Goal: Navigation & Orientation: Understand site structure

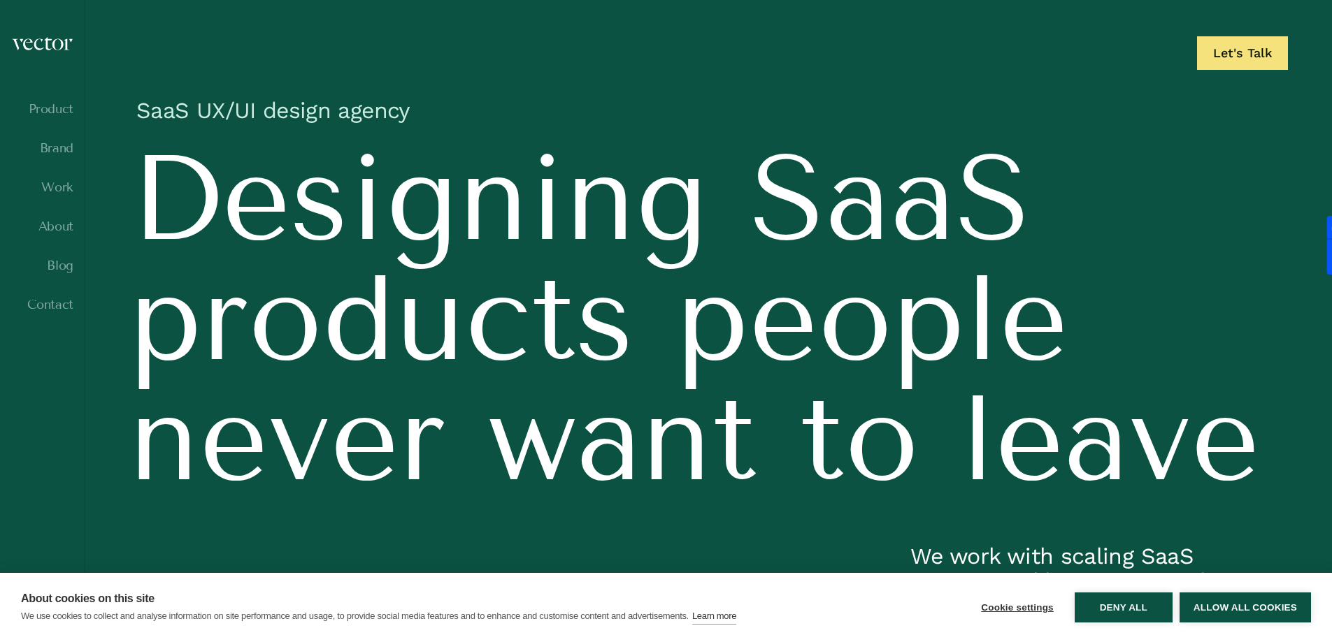
scroll to position [140, 0]
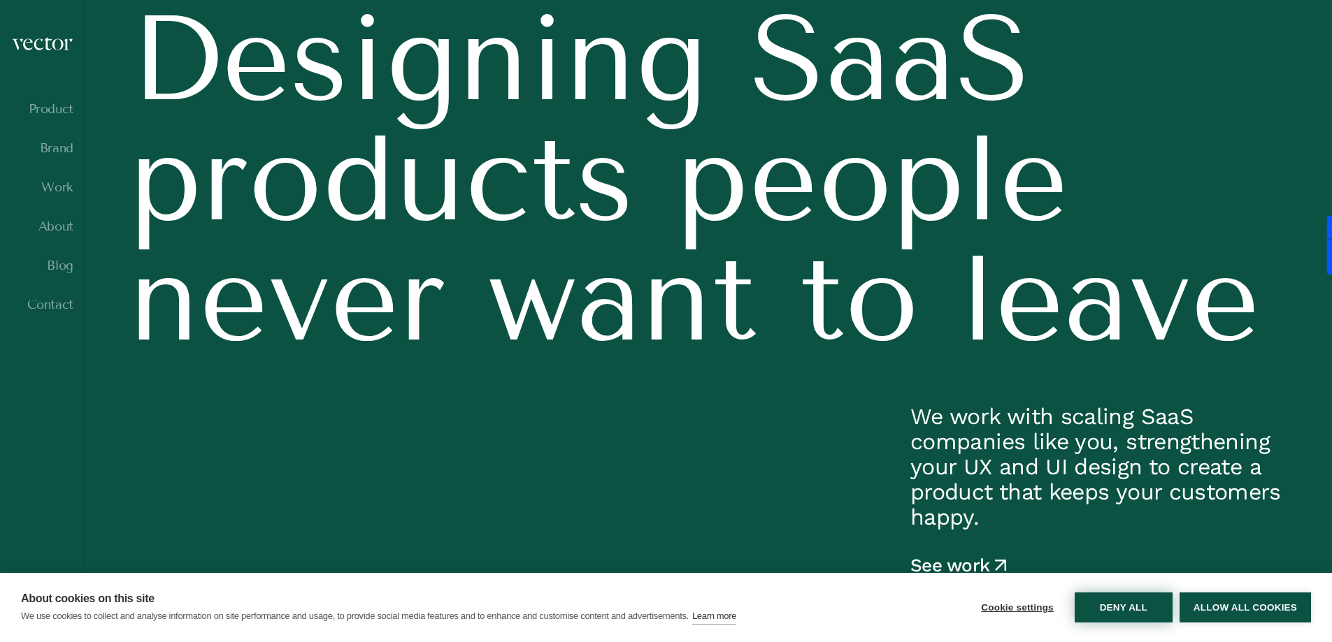
click at [1136, 613] on button "Deny all" at bounding box center [1123, 608] width 98 height 30
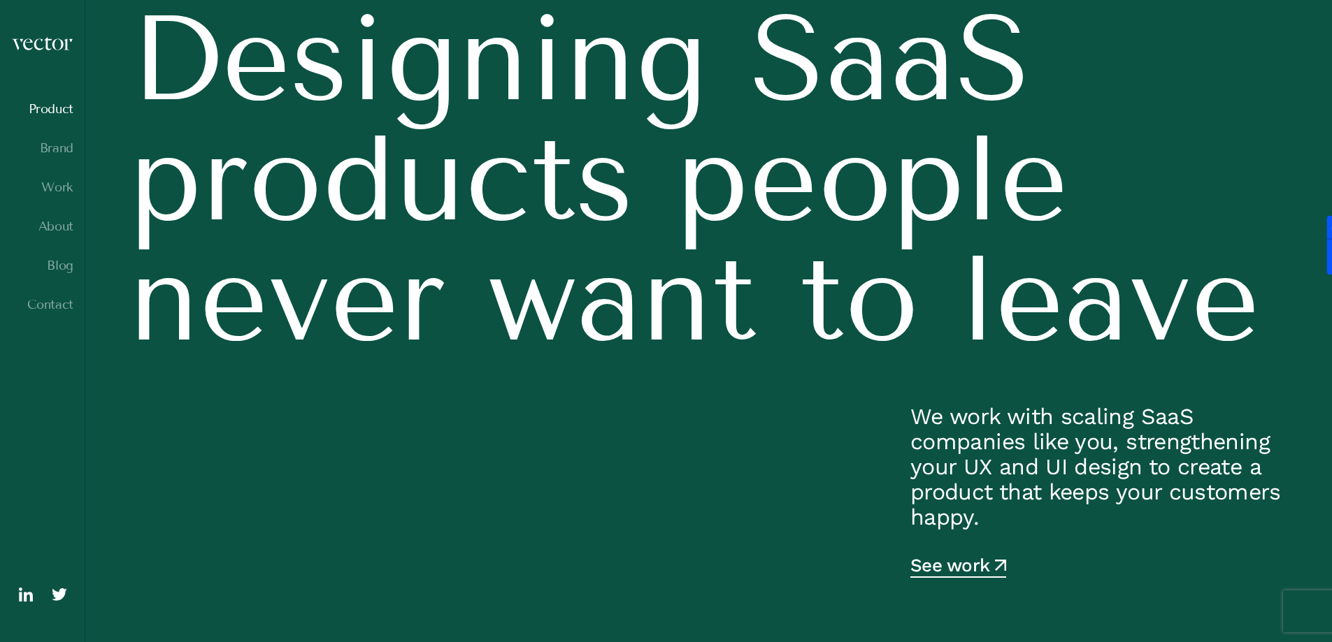
click at [48, 115] on link "Product" at bounding box center [42, 109] width 62 height 14
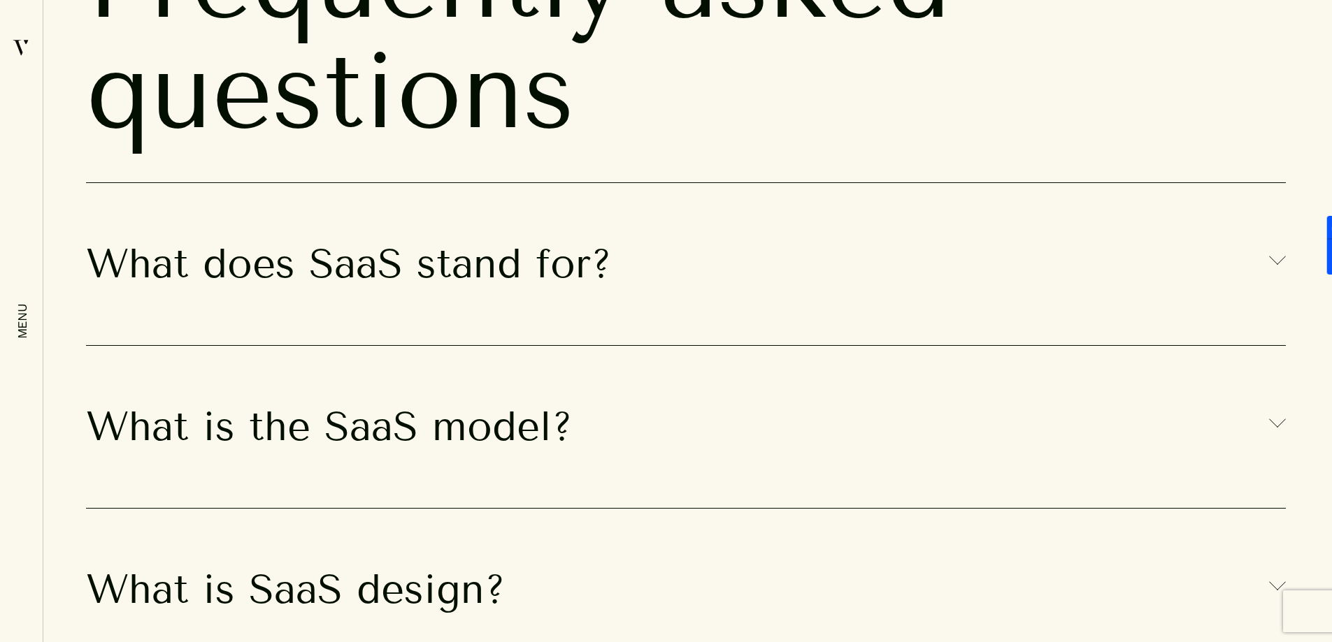
scroll to position [9301, 0]
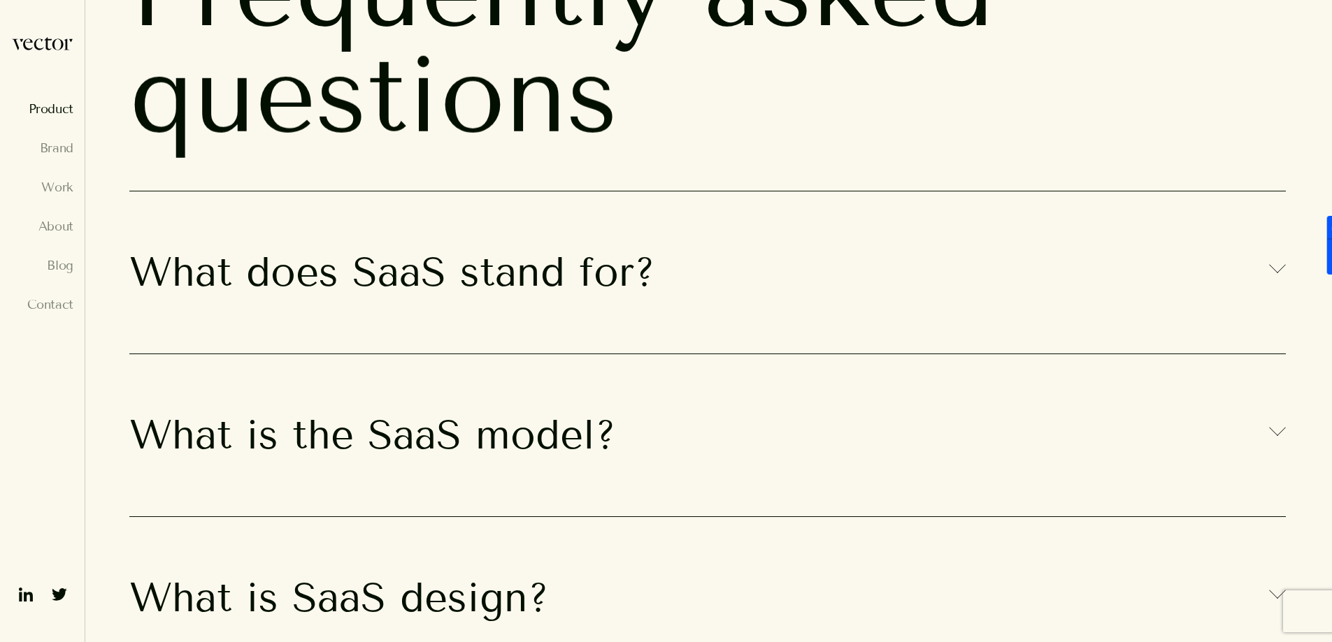
click at [13, 326] on div "menu" at bounding box center [23, 322] width 36 height 14
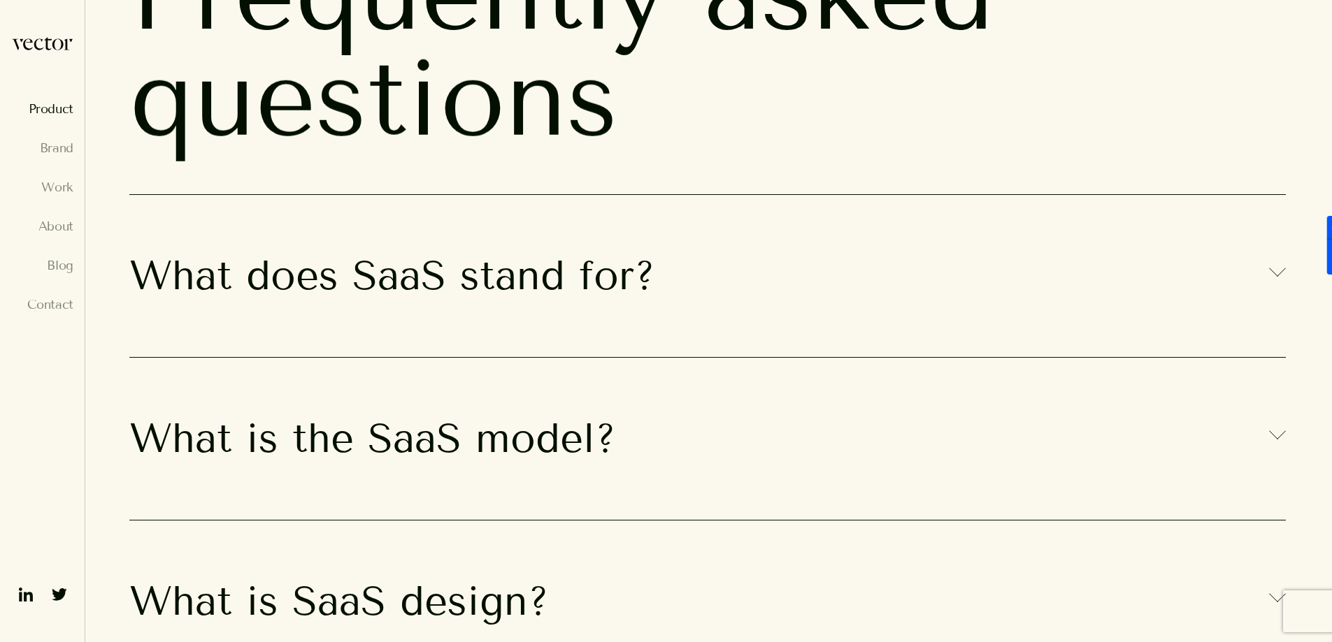
scroll to position [9297, 0]
click at [48, 200] on ul "Product Brand Work About Blog Contact" at bounding box center [42, 219] width 62 height 235
click at [54, 187] on link "Work" at bounding box center [42, 187] width 62 height 14
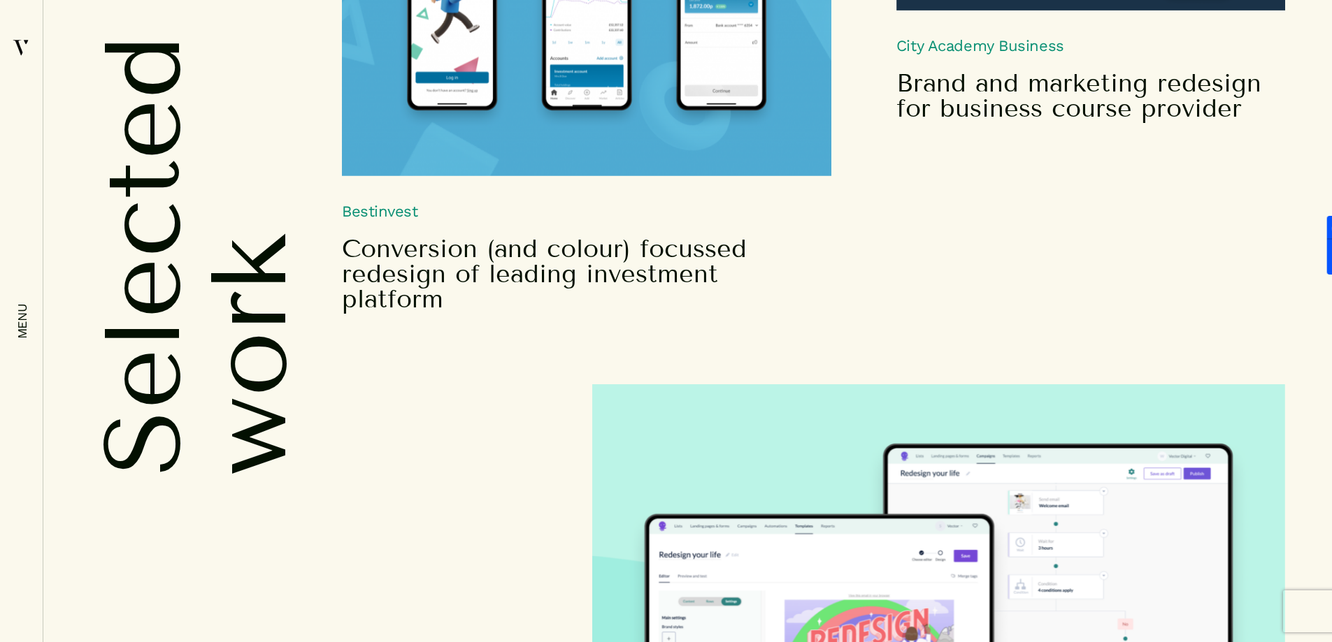
scroll to position [4822, 0]
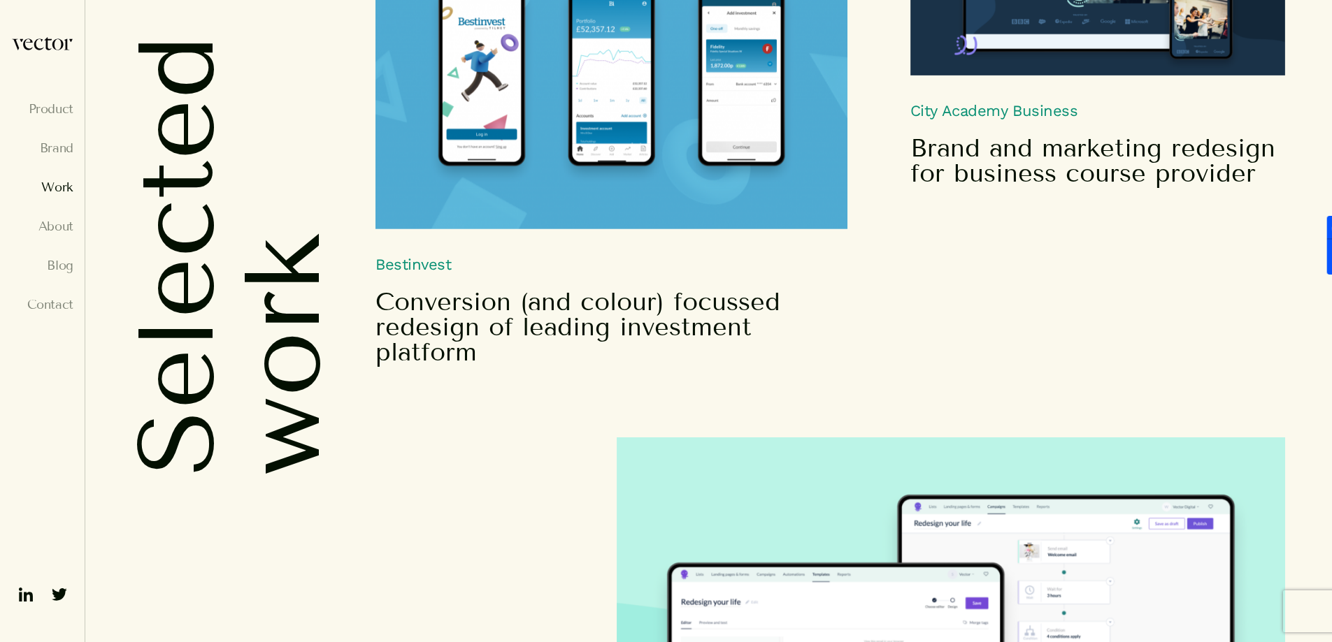
click at [23, 322] on em "menu" at bounding box center [22, 321] width 14 height 36
click at [57, 227] on link "About" at bounding box center [42, 227] width 62 height 14
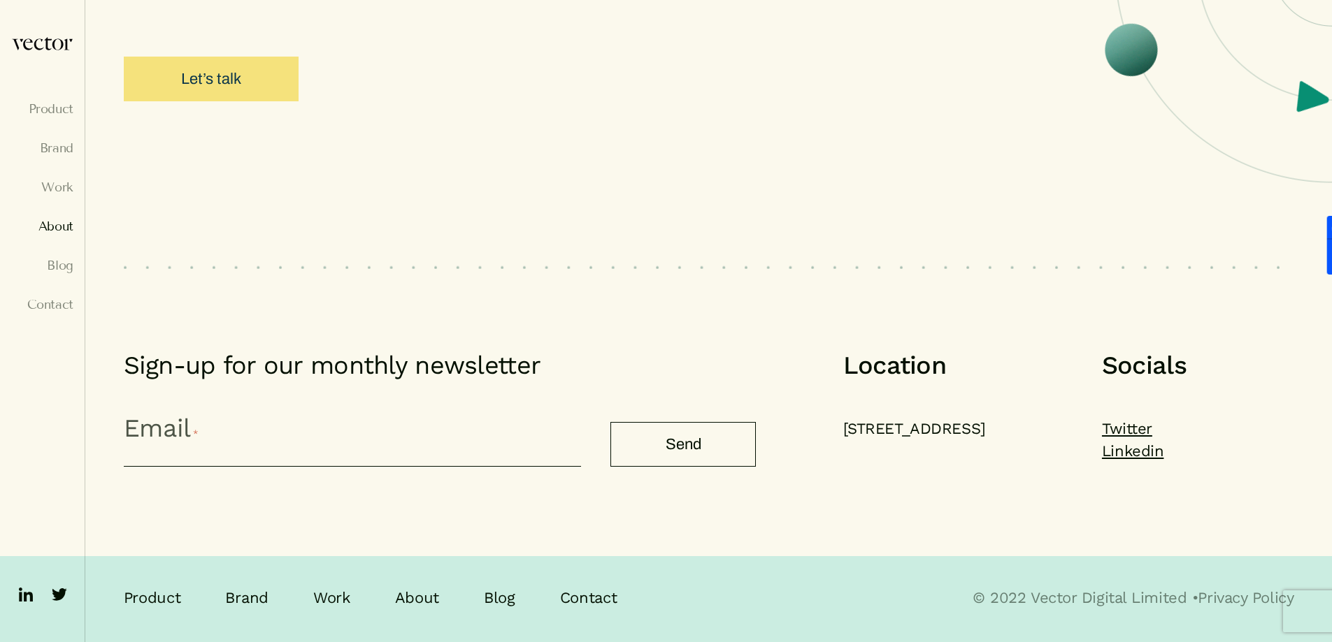
scroll to position [6846, 0]
click at [57, 153] on link "Brand" at bounding box center [42, 148] width 62 height 14
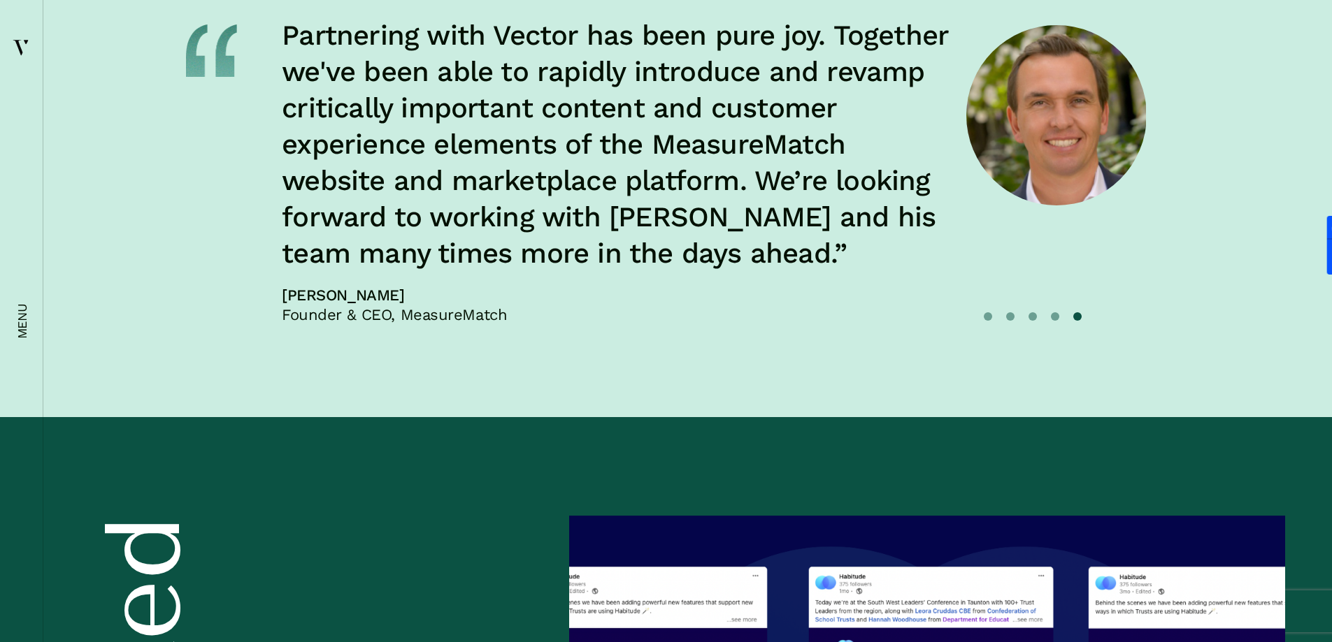
scroll to position [6711, 0]
